Goal: Task Accomplishment & Management: Manage account settings

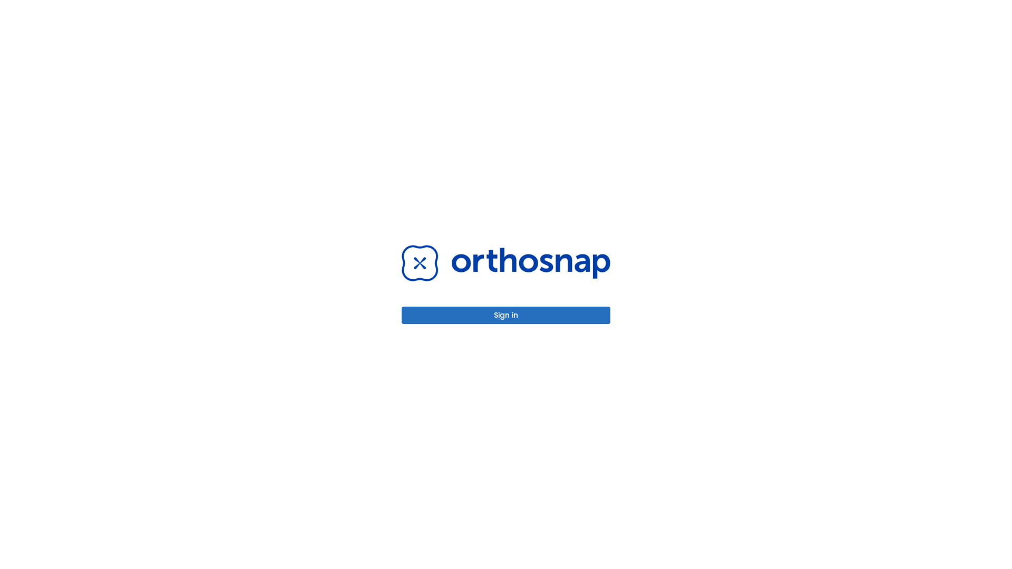
click at [506, 315] on button "Sign in" at bounding box center [505, 315] width 209 height 17
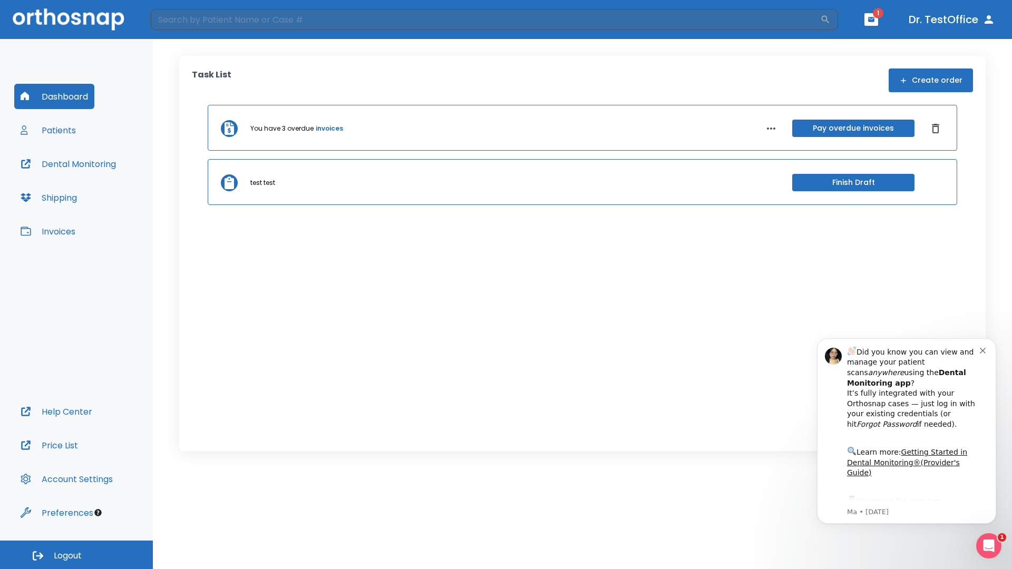
click at [76, 555] on span "Logout" at bounding box center [68, 556] width 28 height 12
